Goal: Task Accomplishment & Management: Manage account settings

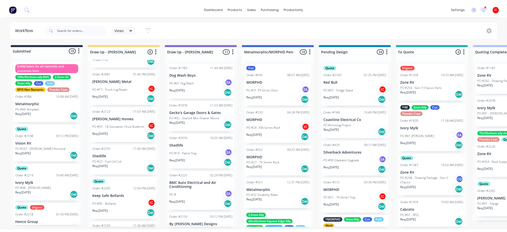
scroll to position [67, 0]
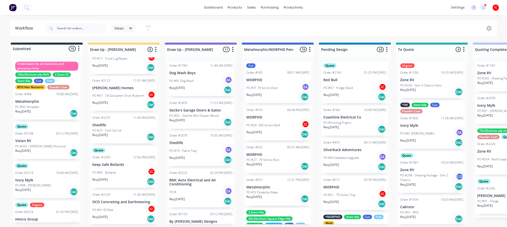
click at [128, 126] on p "Shedlife" at bounding box center [123, 125] width 63 height 4
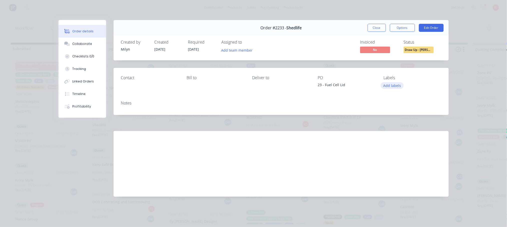
click at [393, 85] on button "Add labels" at bounding box center [392, 85] width 23 height 7
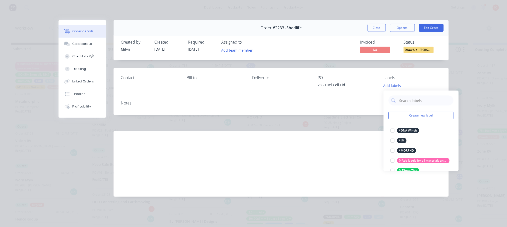
drag, startPoint x: 327, startPoint y: 42, endPoint x: 341, endPoint y: 31, distance: 17.5
click at [327, 42] on div "Invoiced No Status Draw Up - [PERSON_NAME]" at bounding box center [357, 47] width 170 height 15
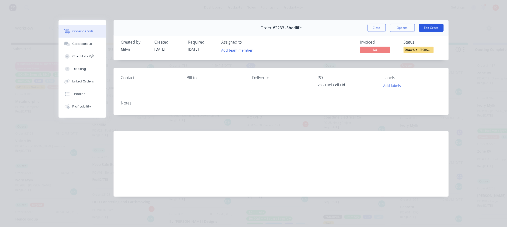
click at [432, 28] on button "Edit Order" at bounding box center [431, 28] width 25 height 8
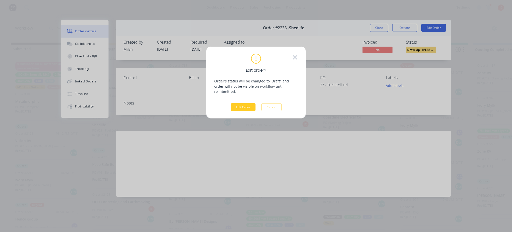
click at [246, 105] on button "Edit Order" at bounding box center [243, 107] width 25 height 8
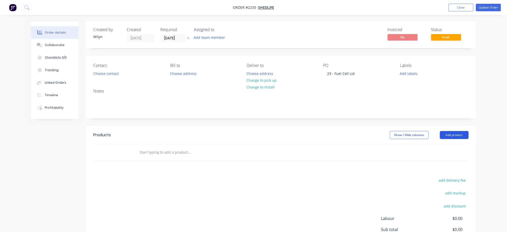
click at [459, 136] on button "Add product" at bounding box center [454, 135] width 29 height 8
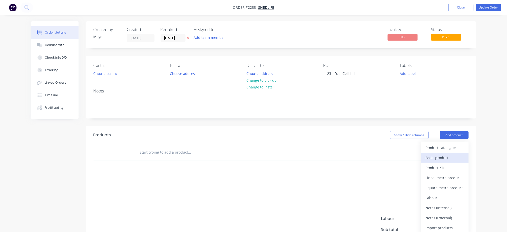
click at [448, 161] on button "Basic product" at bounding box center [445, 158] width 48 height 10
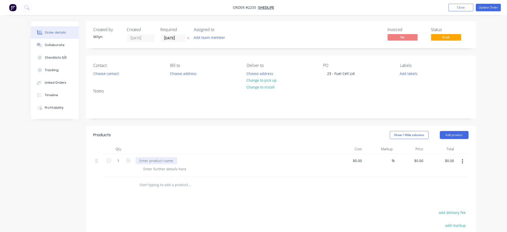
click at [167, 159] on div at bounding box center [157, 160] width 42 height 7
paste div
click at [179, 168] on div at bounding box center [165, 168] width 51 height 7
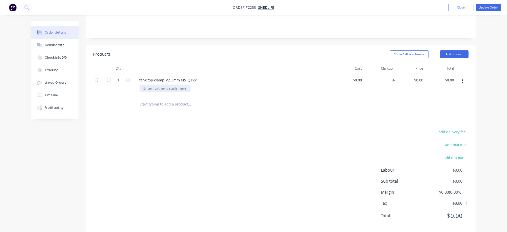
scroll to position [89, 0]
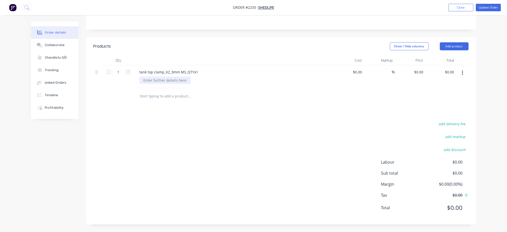
click at [171, 81] on div at bounding box center [165, 80] width 51 height 7
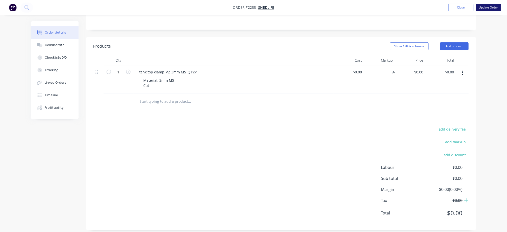
click at [485, 7] on button "Update Order" at bounding box center [488, 8] width 25 height 8
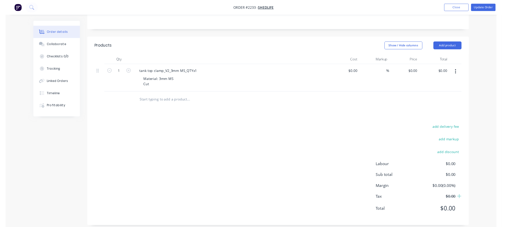
scroll to position [0, 0]
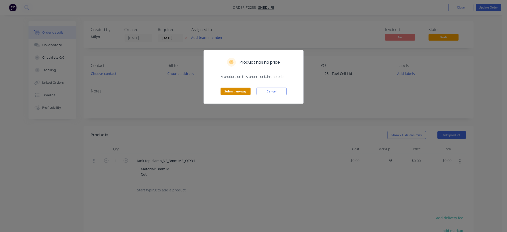
click at [237, 94] on button "Submit anyway" at bounding box center [236, 92] width 30 height 8
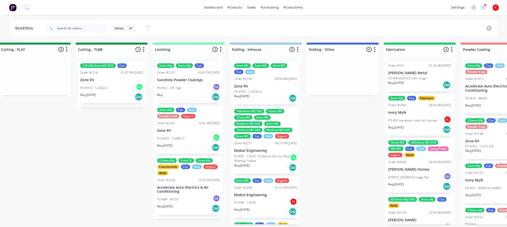
scroll to position [87, 0]
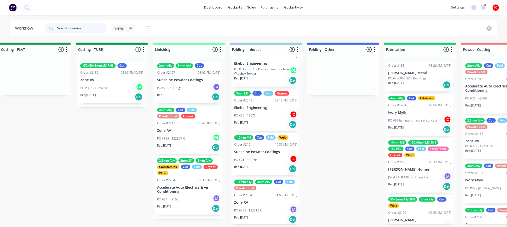
click at [73, 28] on input "text" at bounding box center [82, 28] width 50 height 10
type input "k"
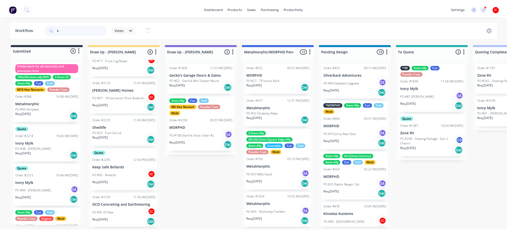
scroll to position [133, 0]
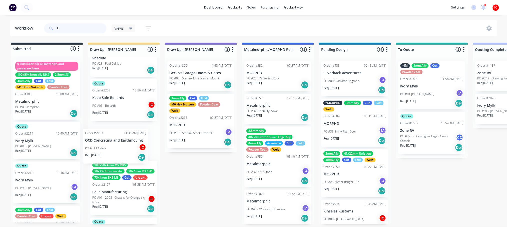
drag, startPoint x: 128, startPoint y: 143, endPoint x: 123, endPoint y: 148, distance: 7.3
click at [123, 148] on div "3mm SS Cut Order #1415 05:55 PM [DATE] [PERSON_NAME] PO #01 - Logo IC Req. [DAT…" at bounding box center [124, 140] width 72 height 167
click at [131, 143] on div "PO #01 ID Plate IC" at bounding box center [123, 143] width 63 height 10
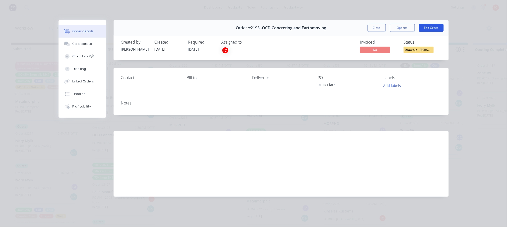
click at [428, 27] on button "Edit Order" at bounding box center [431, 28] width 25 height 8
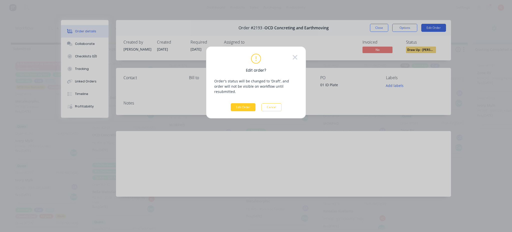
click at [242, 103] on button "Edit Order" at bounding box center [243, 107] width 25 height 8
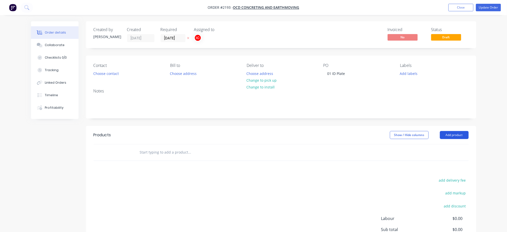
click at [457, 133] on button "Add product" at bounding box center [454, 135] width 29 height 8
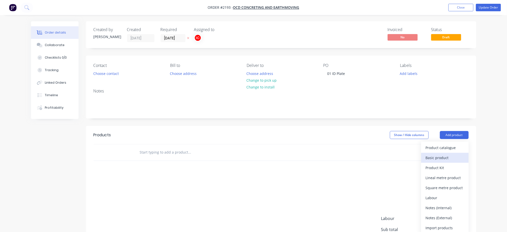
click at [445, 157] on div "Basic product" at bounding box center [445, 157] width 39 height 7
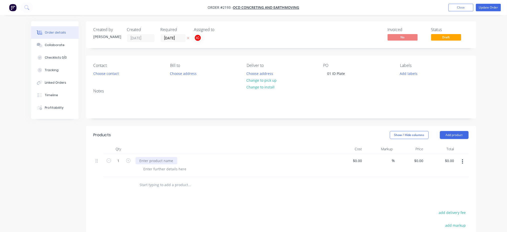
click at [161, 162] on div at bounding box center [157, 160] width 42 height 7
paste div
click at [163, 170] on div at bounding box center [165, 168] width 51 height 7
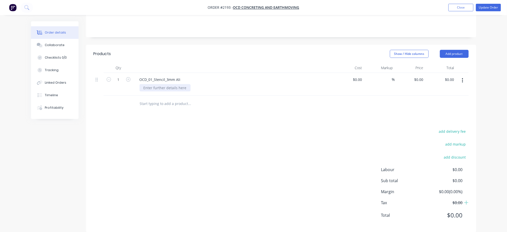
scroll to position [89, 0]
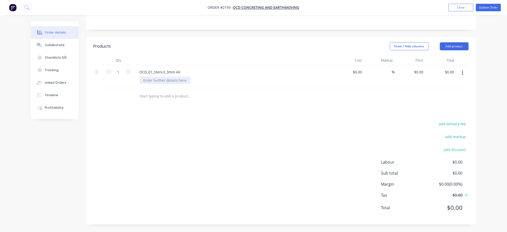
click at [153, 80] on div at bounding box center [165, 80] width 51 height 7
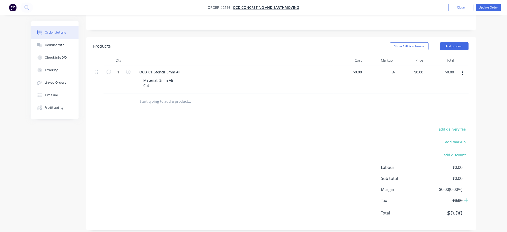
click at [269, 75] on div "OCD_01_Stencil_3mm Ali" at bounding box center [234, 71] width 196 height 7
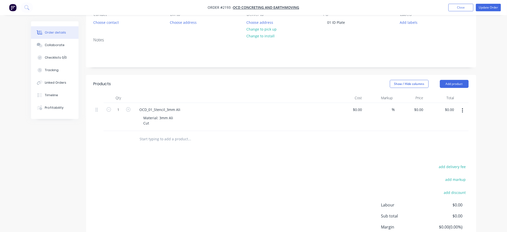
scroll to position [0, 0]
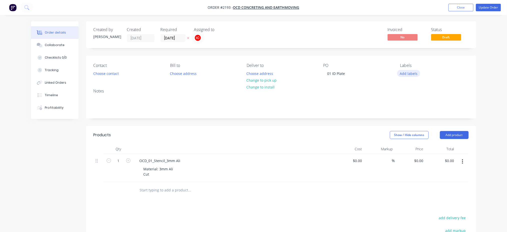
click at [411, 75] on button "Add labels" at bounding box center [408, 73] width 23 height 7
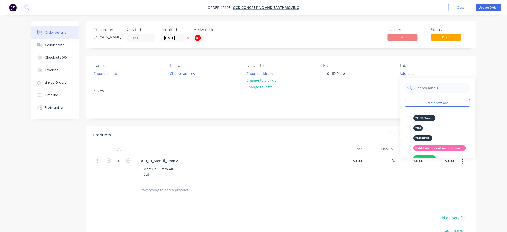
click at [415, 86] on div at bounding box center [437, 88] width 65 height 10
click at [425, 90] on input "text" at bounding box center [442, 88] width 52 height 10
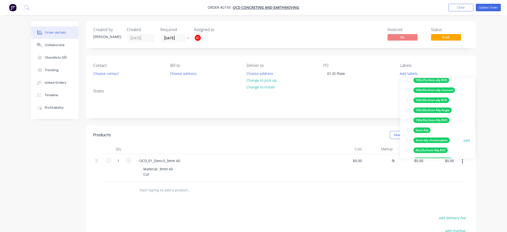
scroll to position [67, 0]
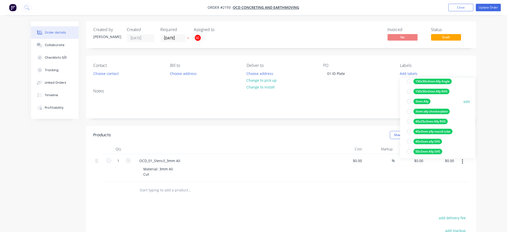
click at [411, 101] on div at bounding box center [409, 101] width 10 height 10
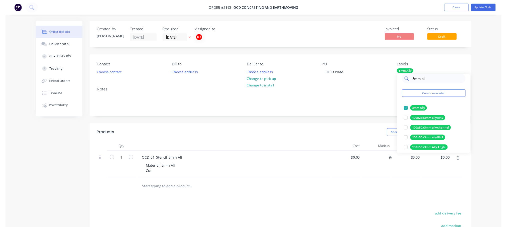
scroll to position [0, 0]
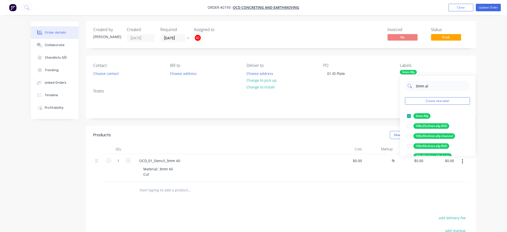
drag, startPoint x: 434, startPoint y: 84, endPoint x: 409, endPoint y: 88, distance: 25.1
click at [408, 88] on div "3mm al" at bounding box center [437, 86] width 65 height 10
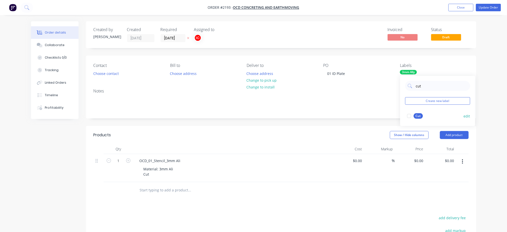
drag, startPoint x: 409, startPoint y: 115, endPoint x: 413, endPoint y: 105, distance: 10.8
click at [409, 115] on div at bounding box center [409, 116] width 10 height 10
drag, startPoint x: 428, startPoint y: 86, endPoint x: 413, endPoint y: 89, distance: 15.1
click at [413, 89] on div "cut" at bounding box center [437, 86] width 65 height 10
type input "quo"
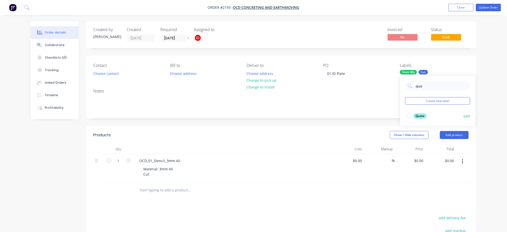
click at [408, 116] on div at bounding box center [409, 116] width 10 height 10
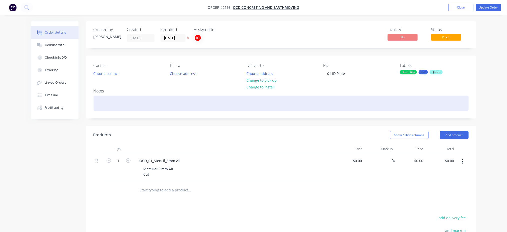
drag, startPoint x: 366, startPoint y: 100, endPoint x: 370, endPoint y: 96, distance: 5.1
click at [366, 100] on div at bounding box center [281, 103] width 375 height 15
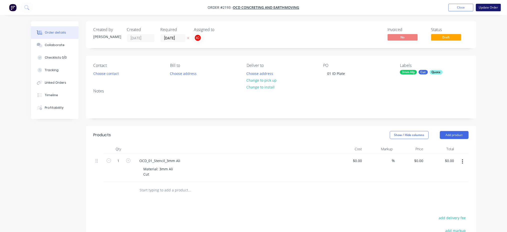
click at [488, 6] on button "Update Order" at bounding box center [488, 8] width 25 height 8
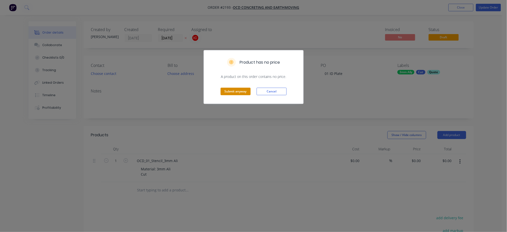
click at [231, 92] on button "Submit anyway" at bounding box center [236, 92] width 30 height 8
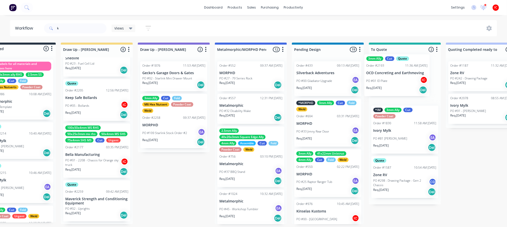
scroll to position [0, 29]
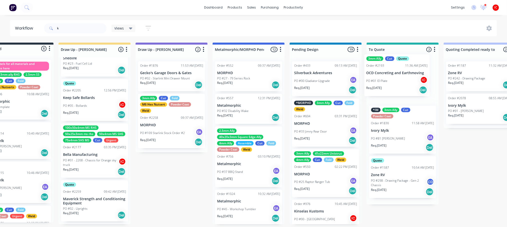
drag, startPoint x: 165, startPoint y: 132, endPoint x: 399, endPoint y: 74, distance: 241.1
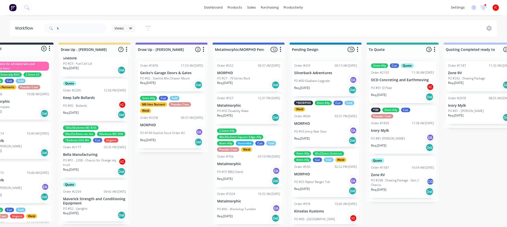
click at [405, 81] on p "OCD Concreting and Earthmoving" at bounding box center [402, 80] width 63 height 4
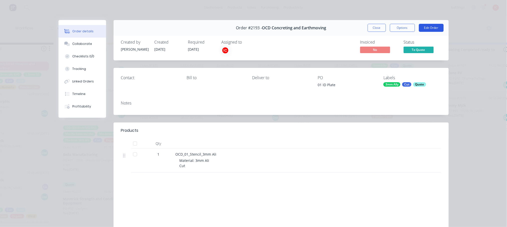
click at [436, 28] on button "Edit Order" at bounding box center [431, 28] width 25 height 8
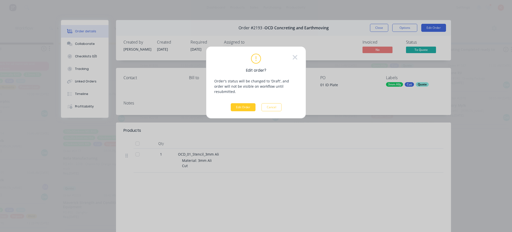
click at [245, 103] on button "Edit Order" at bounding box center [243, 107] width 25 height 8
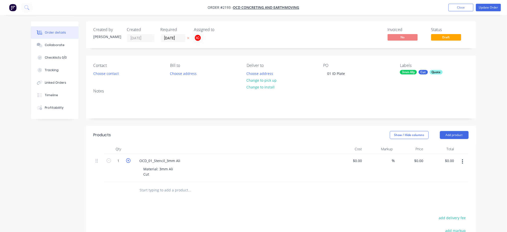
click at [129, 160] on icon "button" at bounding box center [128, 160] width 5 height 5
type input "2"
click at [218, 168] on div "Material: 3mm Ali Cut" at bounding box center [236, 171] width 192 height 13
click at [491, 9] on button "Update Order" at bounding box center [488, 8] width 25 height 8
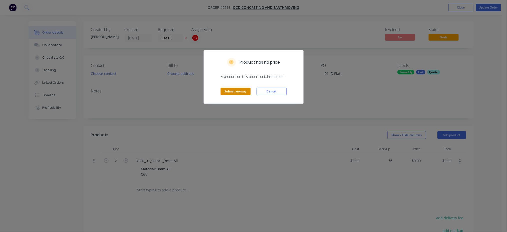
click at [229, 91] on button "Submit anyway" at bounding box center [236, 92] width 30 height 8
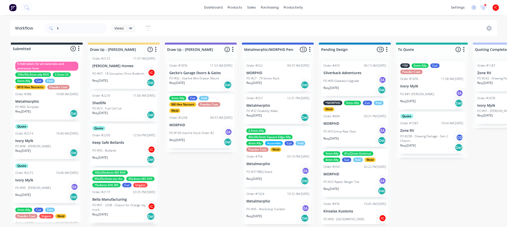
scroll to position [100, 0]
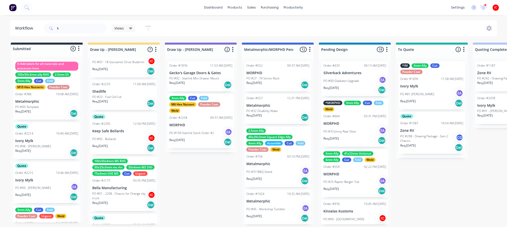
click at [129, 93] on p "Shedlife" at bounding box center [123, 91] width 63 height 4
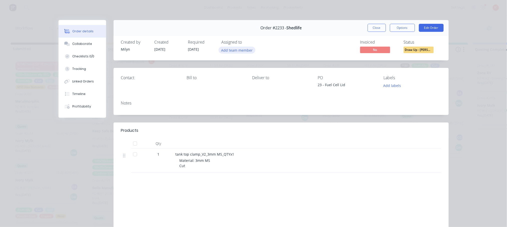
click at [239, 50] on button "Add team member" at bounding box center [237, 50] width 37 height 7
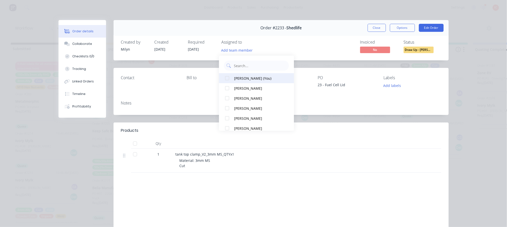
click at [246, 82] on button "[PERSON_NAME] (You)" at bounding box center [256, 78] width 75 height 10
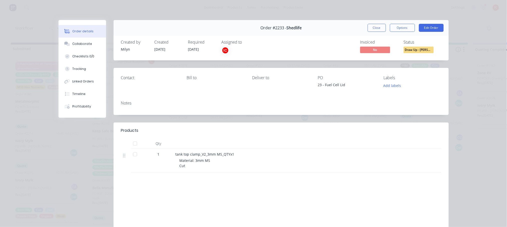
click at [178, 98] on div "Notes" at bounding box center [281, 106] width 335 height 18
click at [72, 42] on div "Collaborate" at bounding box center [82, 44] width 20 height 5
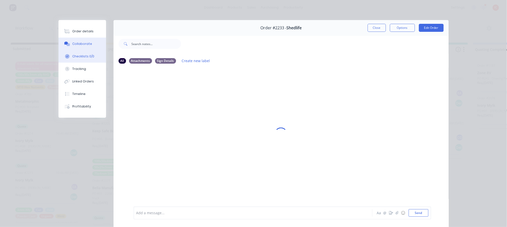
click at [77, 54] on div "Checklists 0/0" at bounding box center [83, 56] width 22 height 5
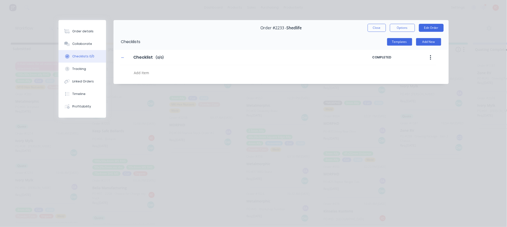
click at [148, 72] on textarea at bounding box center [233, 72] width 202 height 7
type textarea "x"
type textarea "C"
type textarea "x"
type textarea "CU"
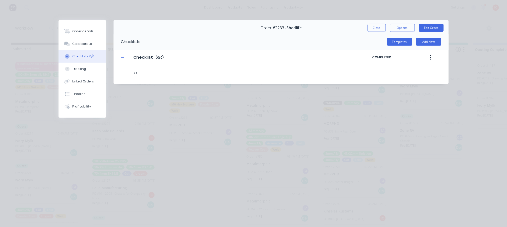
type textarea "x"
type textarea "CUT"
type textarea "x"
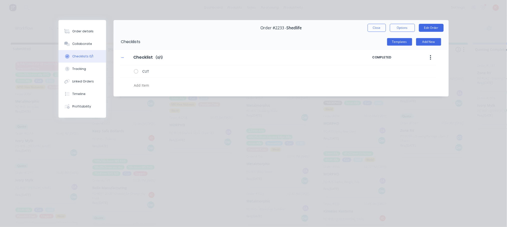
type textarea "x"
type textarea "F"
type textarea "x"
type textarea "FO"
type textarea "x"
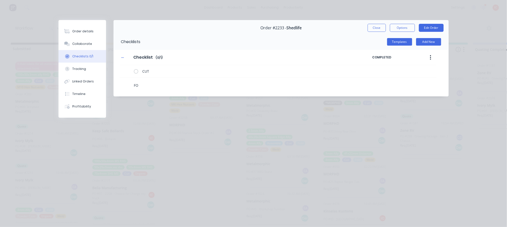
type textarea "FOL"
type textarea "x"
type textarea "FOLD"
type textarea "x"
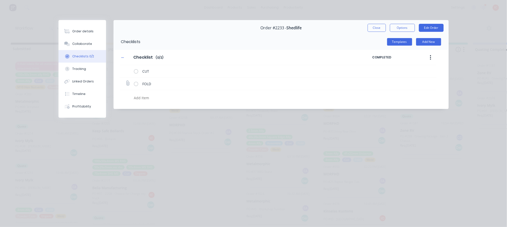
type textarea "x"
click at [129, 84] on icon at bounding box center [127, 83] width 7 height 7
click at [126, 81] on input "file" at bounding box center [126, 81] width 0 height 0
type input "C:\fakepath\tank top clamp_V2.pdf"
type textarea "x"
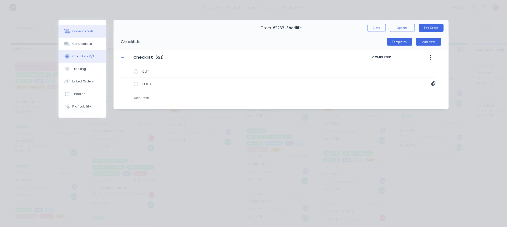
click at [84, 33] on div "Order details" at bounding box center [82, 31] width 21 height 5
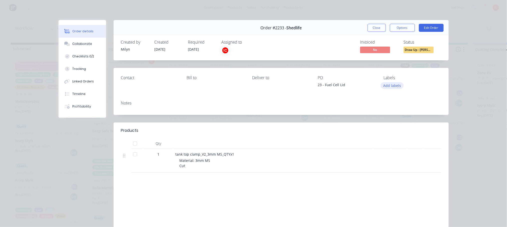
click at [392, 86] on button "Add labels" at bounding box center [392, 85] width 23 height 7
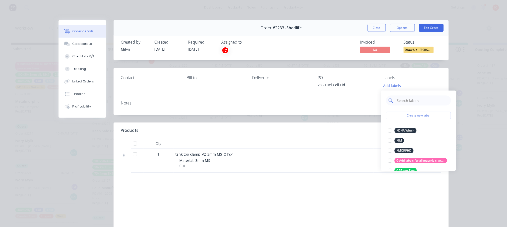
click at [403, 100] on input "text" at bounding box center [422, 101] width 52 height 10
type input "3MM MS"
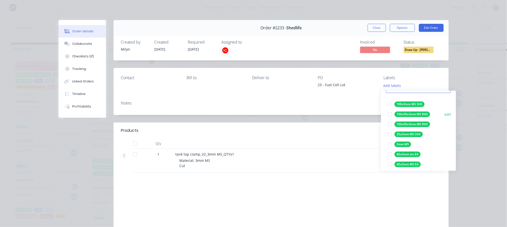
scroll to position [67, 0]
click at [390, 103] on div at bounding box center [390, 104] width 10 height 10
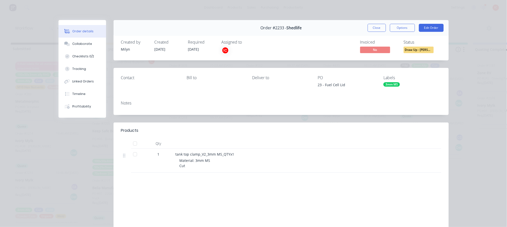
click at [415, 77] on div "Labels" at bounding box center [413, 77] width 58 height 5
click at [395, 85] on div "3mm MS" at bounding box center [392, 84] width 17 height 5
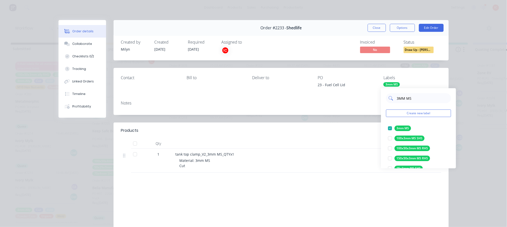
drag, startPoint x: 417, startPoint y: 98, endPoint x: 398, endPoint y: 96, distance: 19.6
click at [398, 96] on input "3MM MS" at bounding box center [422, 98] width 52 height 10
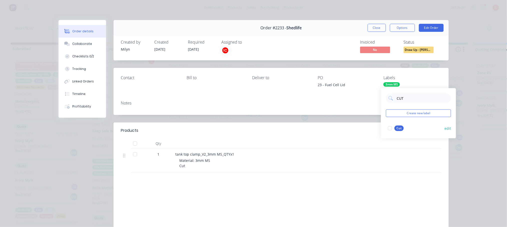
click at [390, 128] on div at bounding box center [390, 128] width 10 height 10
drag, startPoint x: 410, startPoint y: 100, endPoint x: 389, endPoint y: 98, distance: 21.1
click at [389, 98] on div "CUT" at bounding box center [418, 98] width 65 height 10
type input "FOLD"
click at [389, 127] on div at bounding box center [390, 128] width 10 height 10
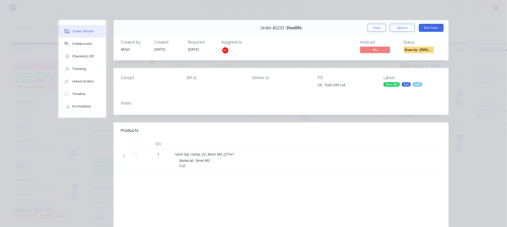
click at [335, 124] on header "Products" at bounding box center [281, 130] width 335 height 16
click at [431, 29] on button "Edit Order" at bounding box center [431, 28] width 25 height 8
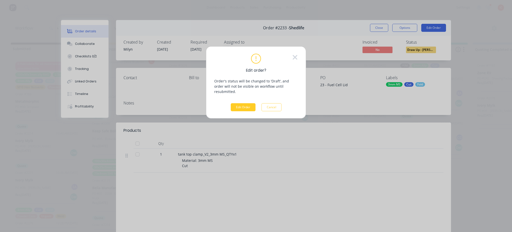
click at [236, 103] on button "Edit Order" at bounding box center [243, 107] width 25 height 8
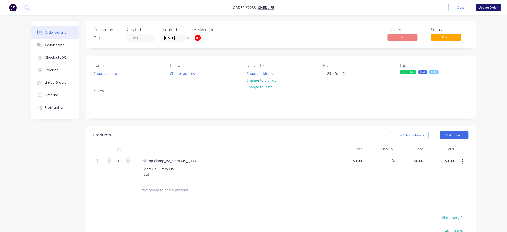
click at [490, 9] on button "Update Order" at bounding box center [488, 8] width 25 height 8
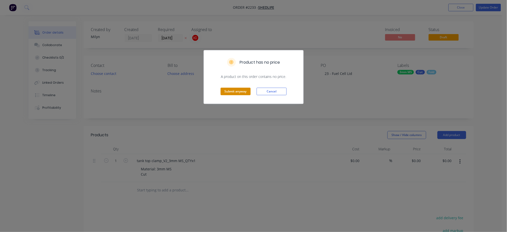
click at [237, 90] on button "Submit anyway" at bounding box center [236, 92] width 30 height 8
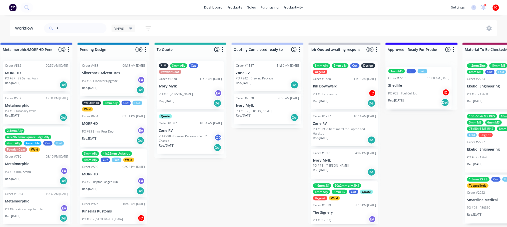
scroll to position [0, 250]
drag, startPoint x: 116, startPoint y: 137, endPoint x: 410, endPoint y: 84, distance: 299.3
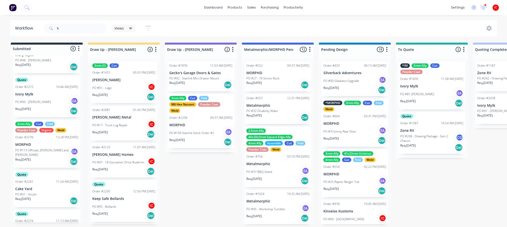
scroll to position [87, 0]
click at [48, 186] on p "Cake Yard" at bounding box center [46, 188] width 63 height 4
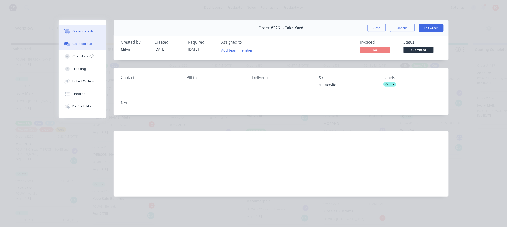
click at [83, 43] on div "Collaborate" at bounding box center [82, 44] width 20 height 5
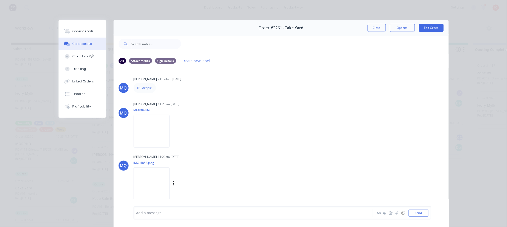
click at [155, 178] on img at bounding box center [152, 183] width 36 height 33
click at [157, 137] on img at bounding box center [152, 131] width 36 height 33
click at [261, 132] on div "[PERSON_NAME] 11:25am [DATE] ML4004.PNG Labels Download" at bounding box center [212, 122] width 156 height 45
click at [375, 29] on button "Close" at bounding box center [377, 28] width 18 height 8
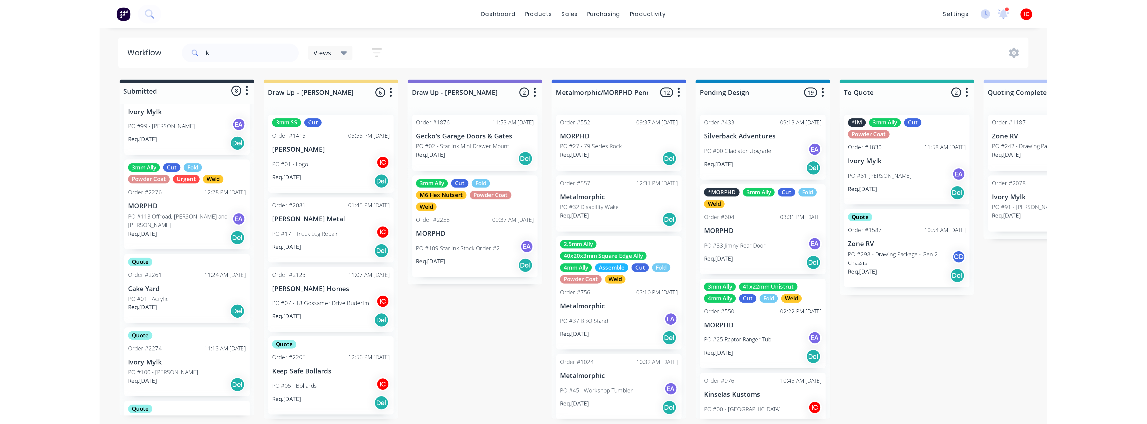
scroll to position [0, 0]
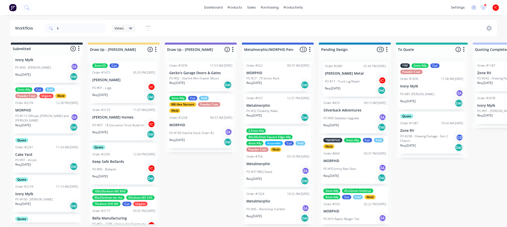
drag, startPoint x: 124, startPoint y: 129, endPoint x: 358, endPoint y: 82, distance: 238.0
click at [129, 132] on div "Req. [DATE] Del" at bounding box center [123, 134] width 63 height 9
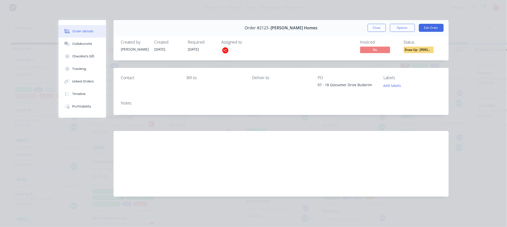
click at [377, 29] on button "Close" at bounding box center [377, 28] width 18 height 8
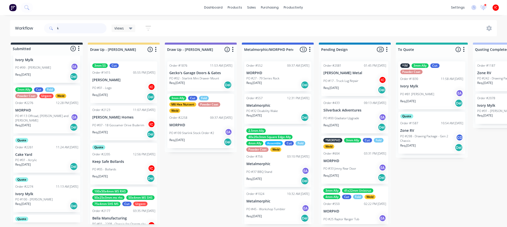
click at [75, 28] on input "k" at bounding box center [82, 28] width 50 height 10
drag, startPoint x: 75, startPoint y: 28, endPoint x: 55, endPoint y: 28, distance: 20.3
click at [55, 28] on div "k" at bounding box center [75, 28] width 63 height 10
type input "ford"
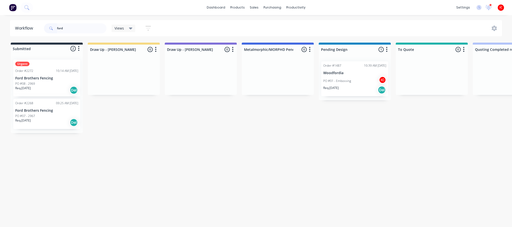
click at [54, 84] on div "PO #08 - 2969" at bounding box center [46, 83] width 63 height 5
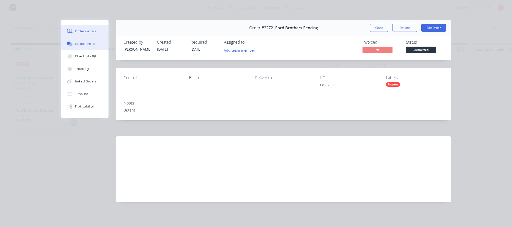
click at [86, 43] on div "Collaborate" at bounding box center [85, 44] width 20 height 5
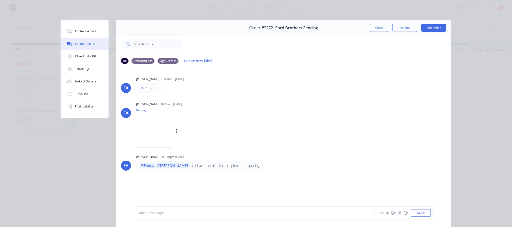
click at [160, 130] on img at bounding box center [154, 131] width 36 height 33
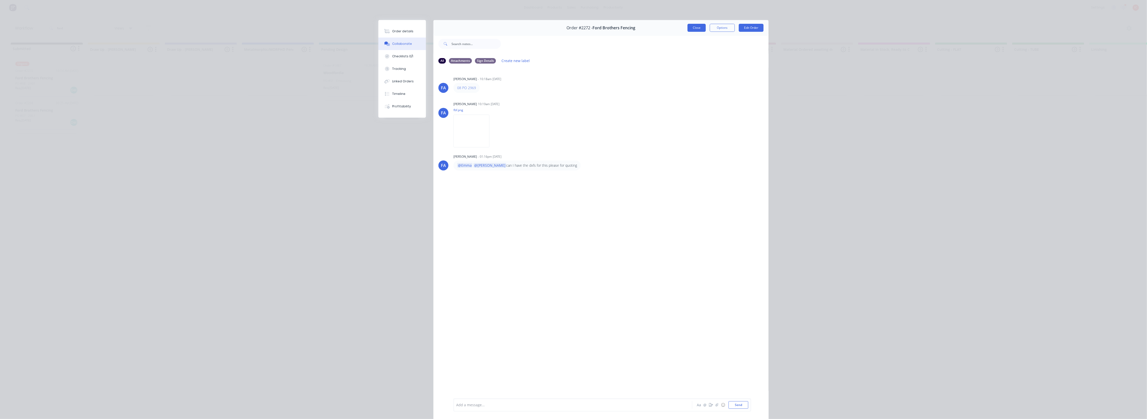
click at [507, 25] on button "Close" at bounding box center [697, 28] width 18 height 8
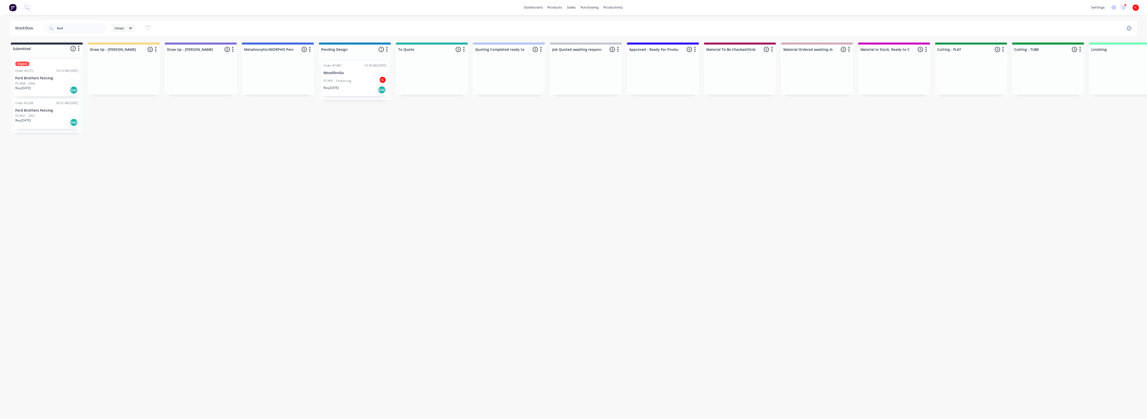
click at [52, 79] on p "Ford Brothers Fencing" at bounding box center [46, 78] width 63 height 4
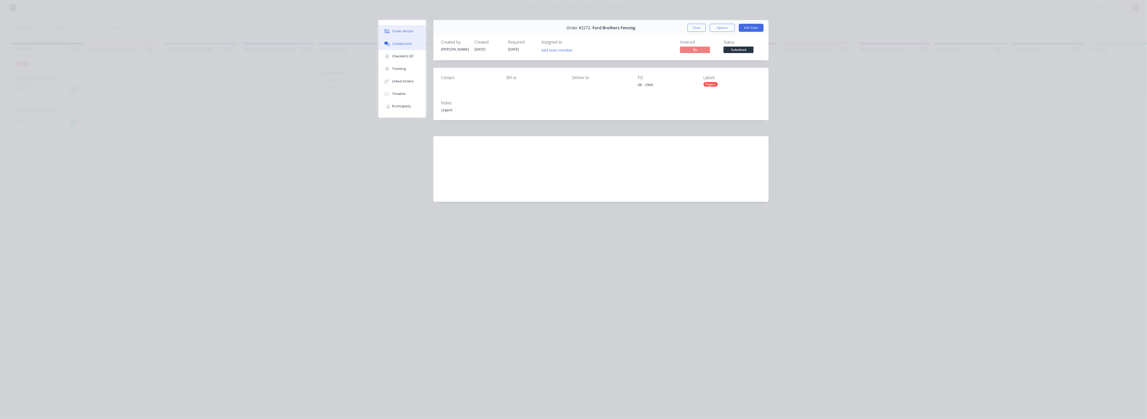
click at [398, 43] on div "Collaborate" at bounding box center [403, 44] width 20 height 5
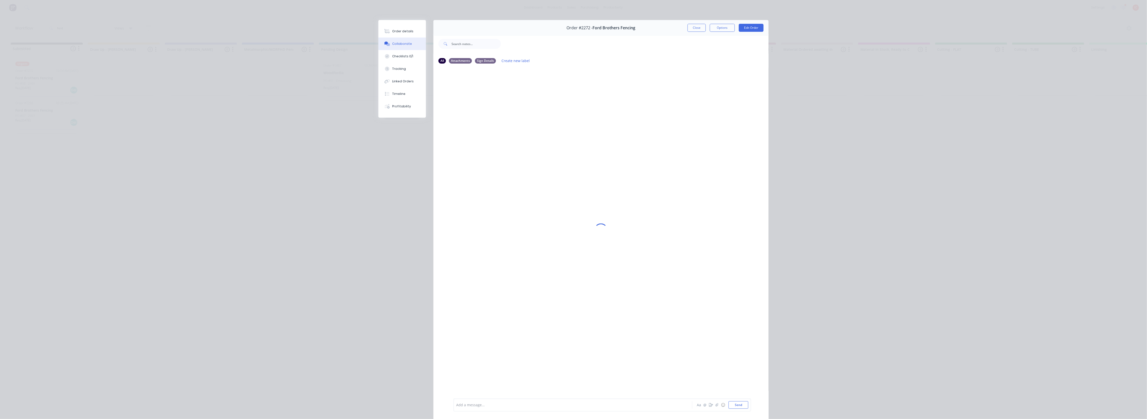
click at [504, 226] on div at bounding box center [566, 404] width 219 height 5
drag, startPoint x: 693, startPoint y: 27, endPoint x: 685, endPoint y: 29, distance: 8.6
click at [507, 27] on button "Close" at bounding box center [697, 28] width 18 height 8
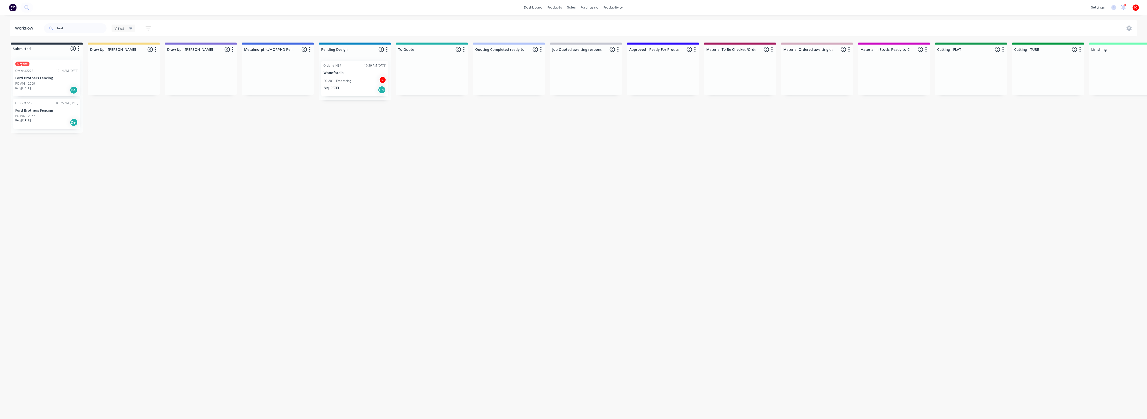
click at [336, 226] on div "Workflow ford Views Save new view None (Default) edit [PERSON_NAME] edit [PERSO…" at bounding box center [573, 214] width 1147 height 389
drag, startPoint x: 95, startPoint y: 29, endPoint x: 30, endPoint y: 26, distance: 65.1
click at [32, 28] on header "Workflow ford Views Save new view None (Default) edit [PERSON_NAME] edit [PERSO…" at bounding box center [574, 28] width 1128 height 16
click at [149, 145] on div "Submitted 2 Status colour #273444 hex #273444 Save Cancel Summaries Total order…" at bounding box center [993, 122] width 1995 height 159
